Goal: Transaction & Acquisition: Book appointment/travel/reservation

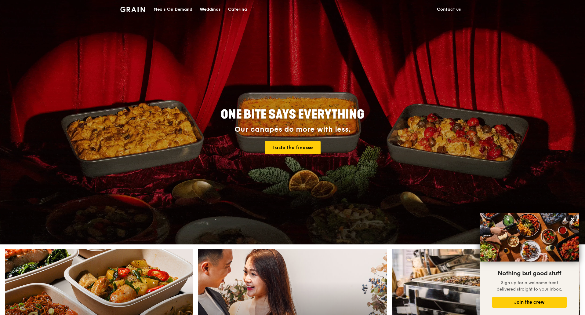
click at [239, 8] on div "Catering" at bounding box center [237, 9] width 19 height 18
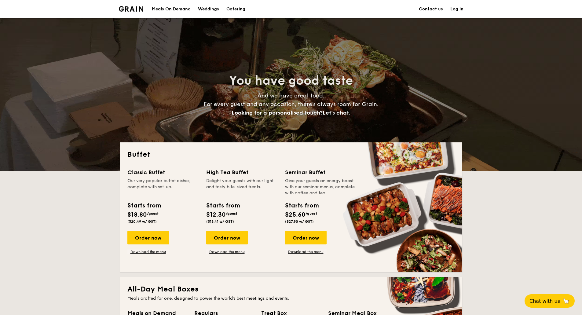
click at [138, 155] on h2 "Buffet" at bounding box center [291, 155] width 328 height 10
click at [213, 171] on div "High Tea Buffet" at bounding box center [242, 172] width 72 height 9
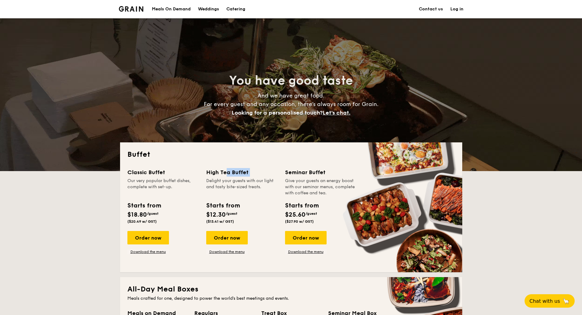
click at [213, 171] on div "High Tea Buffet" at bounding box center [242, 172] width 72 height 9
click at [217, 177] on div "High Tea Buffet Delight your guests with our light and tasty bite-sized treats." at bounding box center [242, 182] width 72 height 28
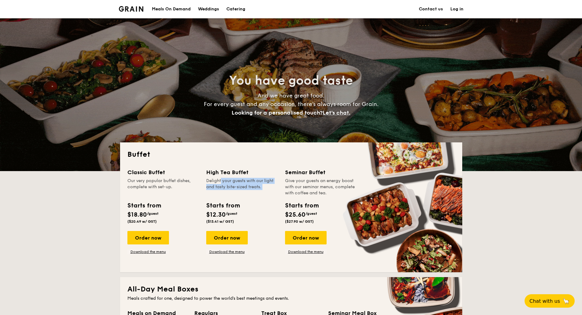
click at [217, 177] on div "High Tea Buffet Delight your guests with our light and tasty bite-sized treats." at bounding box center [242, 182] width 72 height 28
click at [211, 170] on div "High Tea Buffet" at bounding box center [242, 172] width 72 height 9
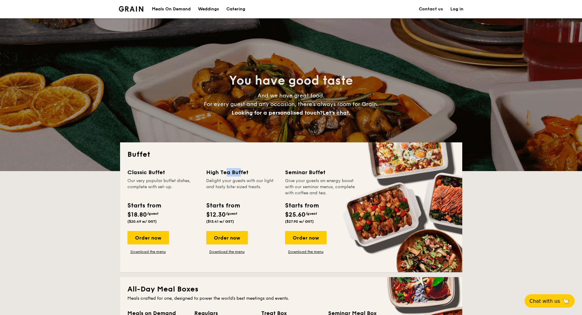
click at [211, 170] on div "High Tea Buffet" at bounding box center [242, 172] width 72 height 9
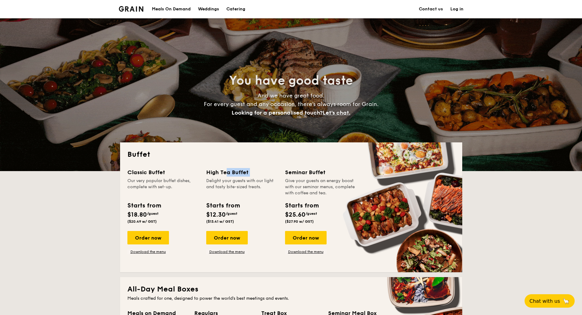
click at [211, 170] on div "High Tea Buffet" at bounding box center [242, 172] width 72 height 9
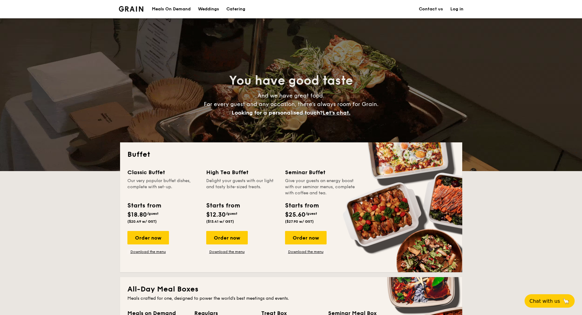
click at [136, 173] on div "Classic Buffet" at bounding box center [163, 172] width 72 height 9
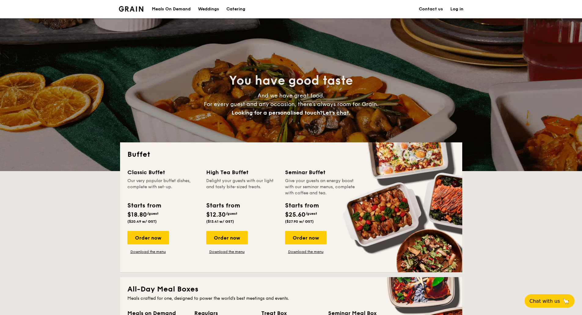
click at [136, 173] on div "Classic Buffet" at bounding box center [163, 172] width 72 height 9
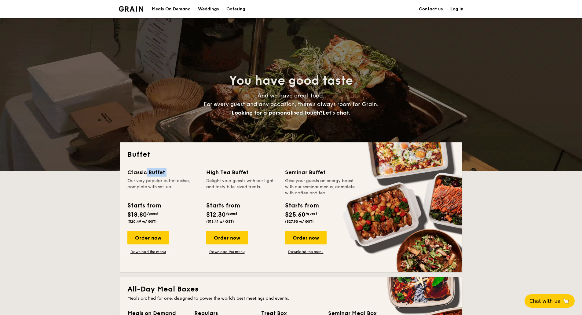
drag, startPoint x: 126, startPoint y: 153, endPoint x: 194, endPoint y: 177, distance: 72.4
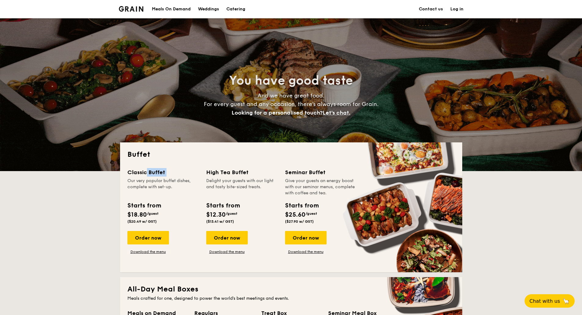
click at [194, 177] on div "Buffet Classic Buffet Our very popular buffet dishes, complete with set-up. Sta…" at bounding box center [291, 207] width 342 height 130
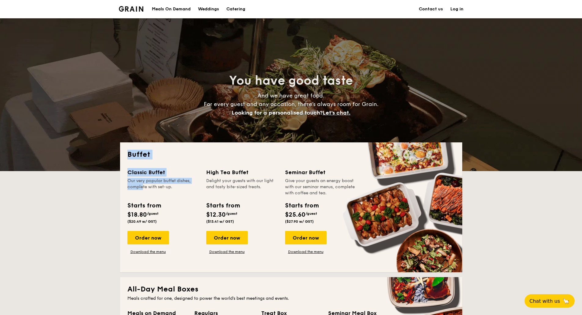
drag, startPoint x: 349, startPoint y: 251, endPoint x: 108, endPoint y: 145, distance: 262.8
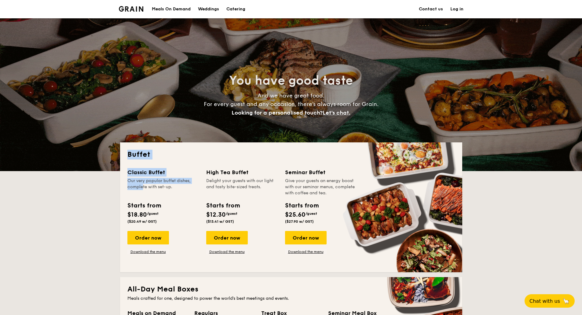
click at [136, 165] on div "Buffet Classic Buffet Our very popular buffet dishes, complete with set-up. Sta…" at bounding box center [291, 207] width 342 height 130
click at [137, 155] on h2 "Buffet" at bounding box center [291, 155] width 328 height 10
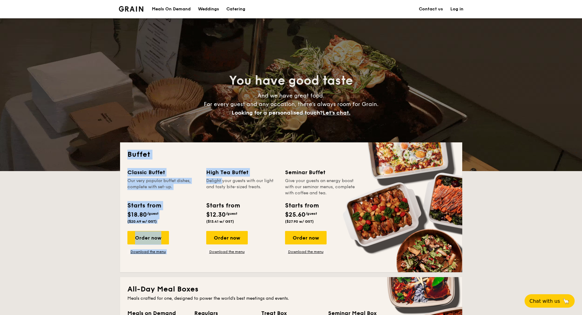
drag, startPoint x: 128, startPoint y: 154, endPoint x: 209, endPoint y: 180, distance: 85.3
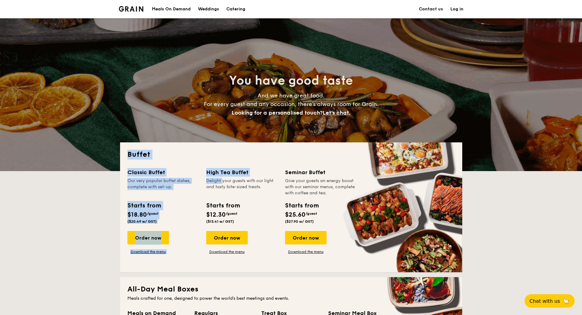
click at [209, 180] on div "Buffet Classic Buffet Our very popular buffet dishes, complete with set-up. Sta…" at bounding box center [291, 207] width 342 height 130
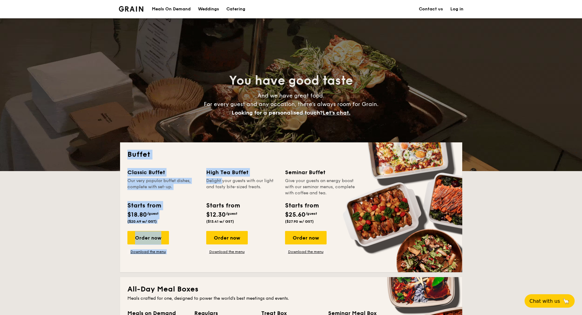
click at [173, 167] on div "Buffet Classic Buffet Our very popular buffet dishes, complete with set-up. Sta…" at bounding box center [291, 207] width 342 height 130
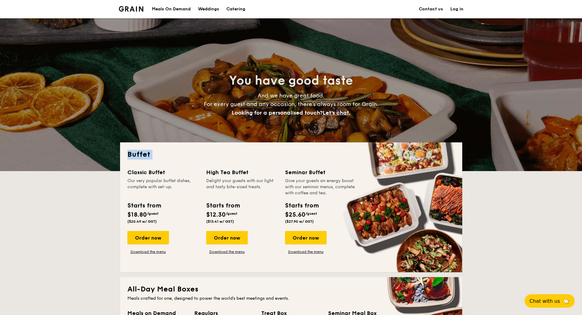
drag, startPoint x: 125, startPoint y: 154, endPoint x: 159, endPoint y: 165, distance: 35.7
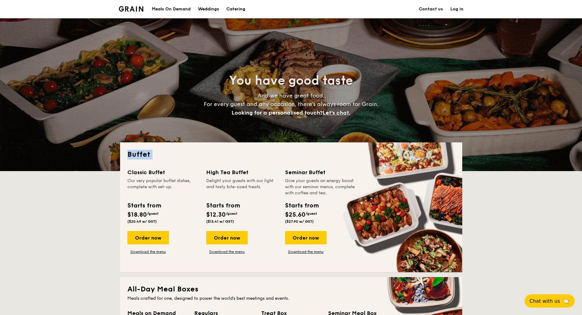
click at [159, 165] on div "Buffet Classic Buffet Our very popular buffet dishes, complete with set-up. Sta…" at bounding box center [291, 207] width 342 height 130
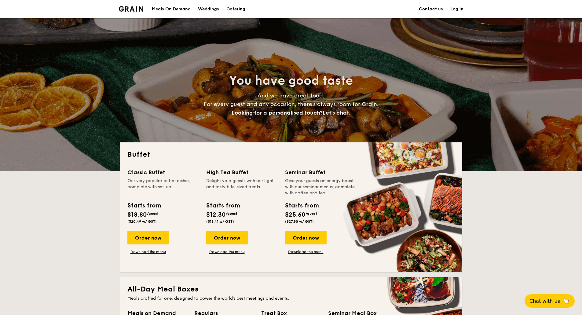
click at [134, 174] on div "Classic Buffet" at bounding box center [163, 172] width 72 height 9
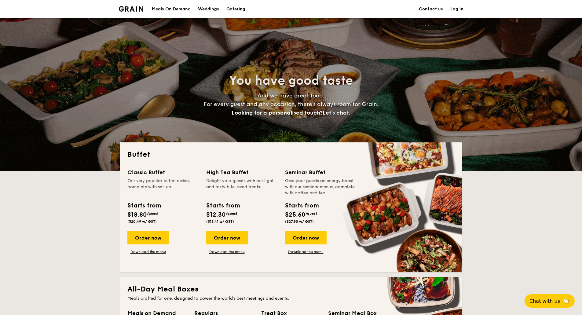
drag, startPoint x: 125, startPoint y: 153, endPoint x: 348, endPoint y: 255, distance: 245.2
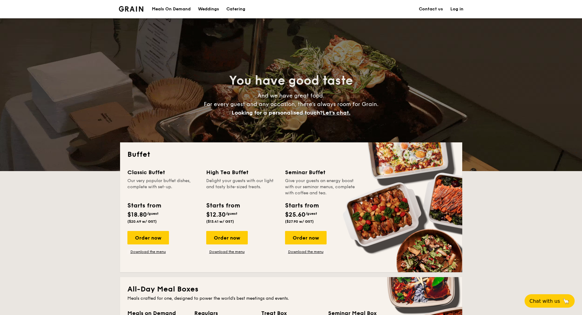
click at [348, 255] on div "Buffet Classic Buffet Our very popular buffet dishes, complete with set-up. Sta…" at bounding box center [291, 207] width 342 height 130
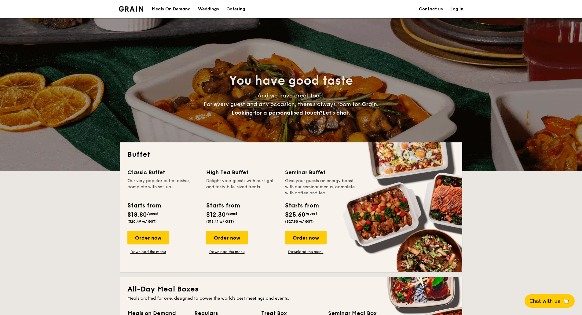
click at [348, 255] on div "Classic Buffet Our very popular buffet dishes, complete with set-up. Starts fro…" at bounding box center [291, 216] width 328 height 97
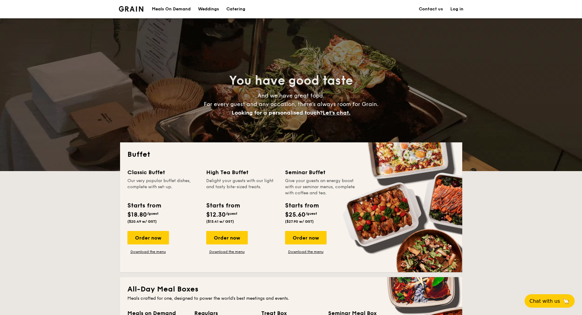
click at [347, 255] on div "Classic Buffet Our very popular buffet dishes, complete with set-up. Starts fro…" at bounding box center [291, 216] width 328 height 97
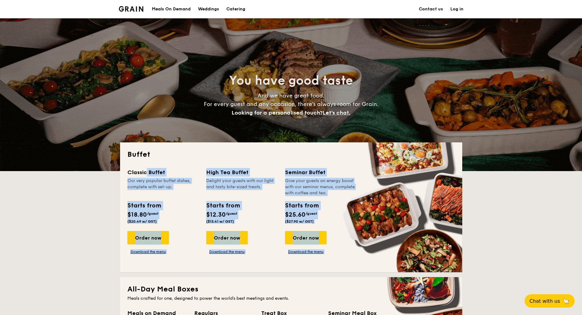
drag, startPoint x: 347, startPoint y: 255, endPoint x: 120, endPoint y: 172, distance: 241.2
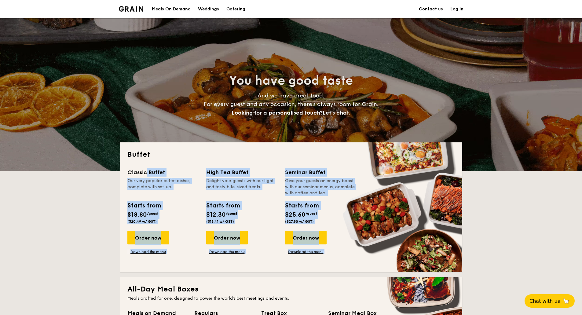
click at [120, 172] on div "Buffet Classic Buffet Our very popular buffet dishes, complete with set-up. Sta…" at bounding box center [291, 207] width 342 height 130
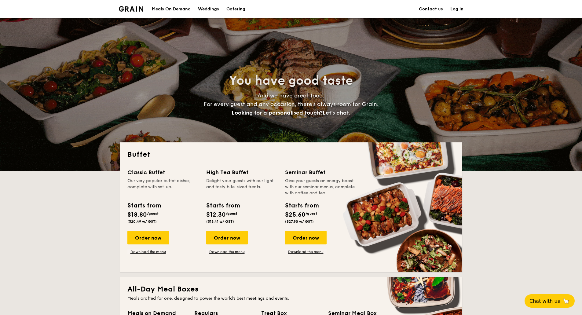
click at [150, 160] on div "Buffet Classic Buffet Our very popular buffet dishes, complete with set-up. Sta…" at bounding box center [291, 207] width 342 height 130
drag, startPoint x: 124, startPoint y: 152, endPoint x: 373, endPoint y: 267, distance: 274.9
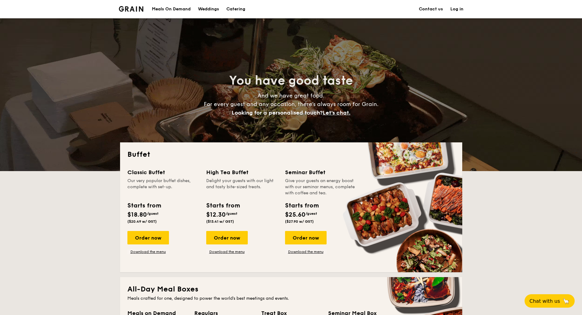
click at [373, 267] on div "Buffet Classic Buffet Our very popular buffet dishes, complete with set-up. Sta…" at bounding box center [291, 207] width 342 height 130
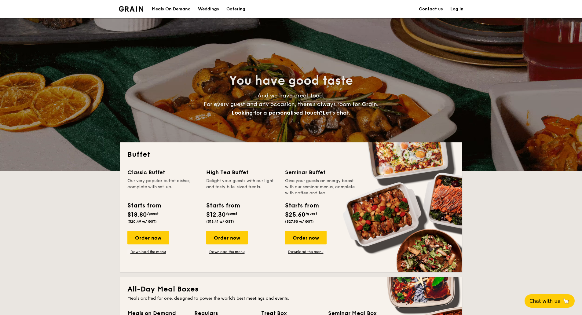
click at [370, 266] on div "Buffet Classic Buffet Our very popular buffet dishes, complete with set-up. Sta…" at bounding box center [291, 207] width 342 height 130
drag, startPoint x: 364, startPoint y: 265, endPoint x: 117, endPoint y: 142, distance: 276.0
click at [132, 159] on h2 "Buffet" at bounding box center [291, 155] width 328 height 10
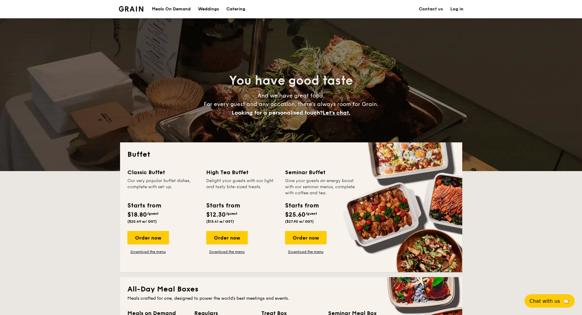
drag, startPoint x: 129, startPoint y: 156, endPoint x: 401, endPoint y: 254, distance: 289.2
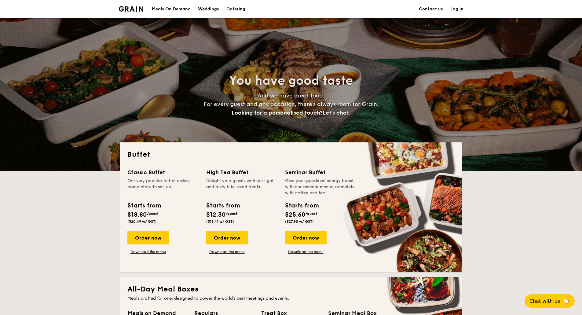
click at [401, 254] on div "Buffet Classic Buffet Our very popular buffet dishes, complete with set-up. Sta…" at bounding box center [291, 207] width 342 height 130
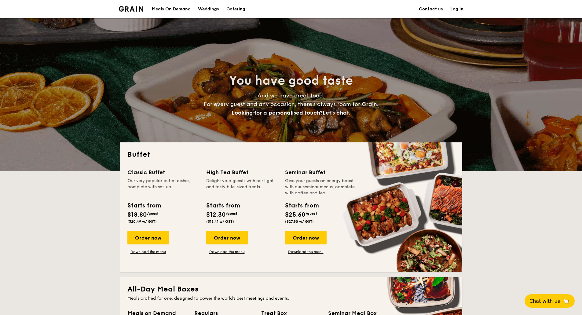
click at [370, 253] on div "Classic Buffet Our very popular buffet dishes, complete with set-up. Starts fro…" at bounding box center [291, 216] width 328 height 97
